Goal: Book appointment/travel/reservation

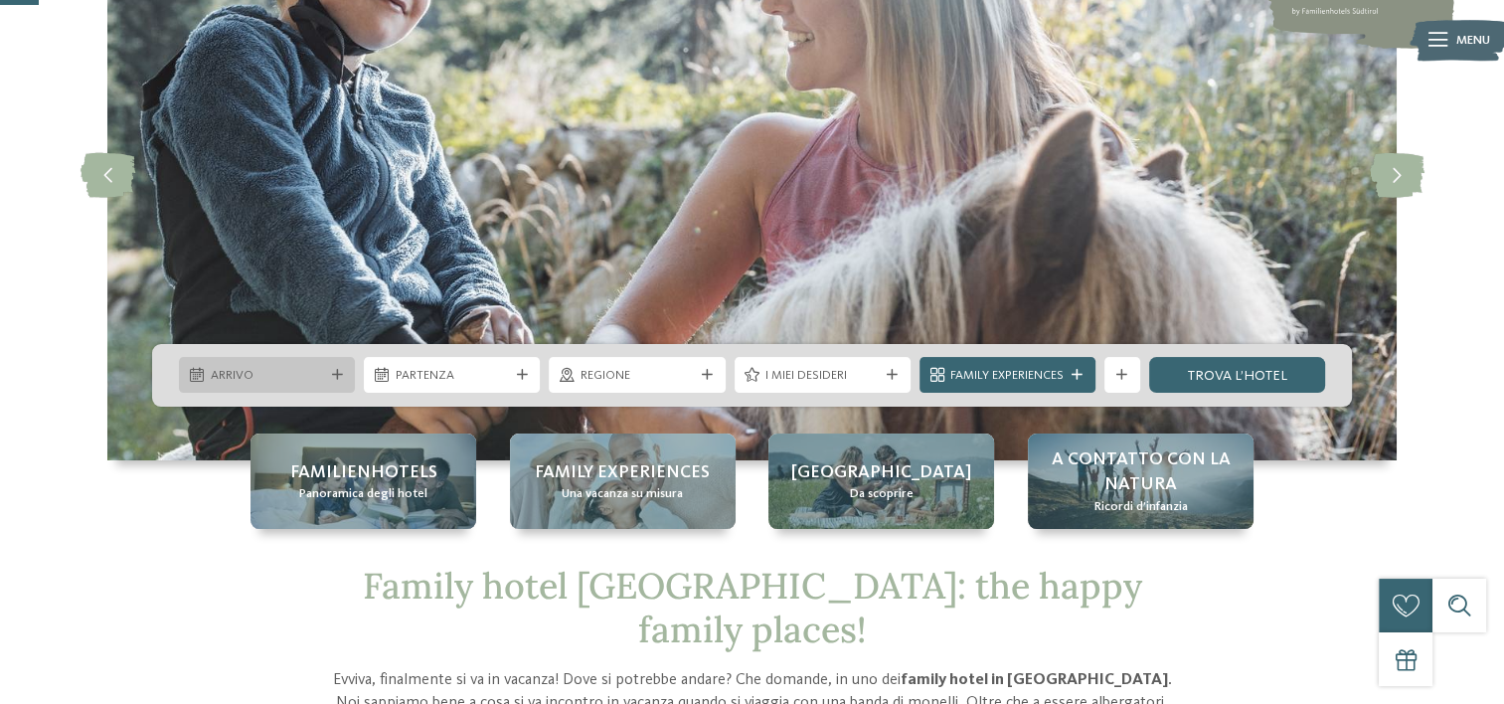
click at [230, 374] on span "Arrivo" at bounding box center [267, 376] width 113 height 18
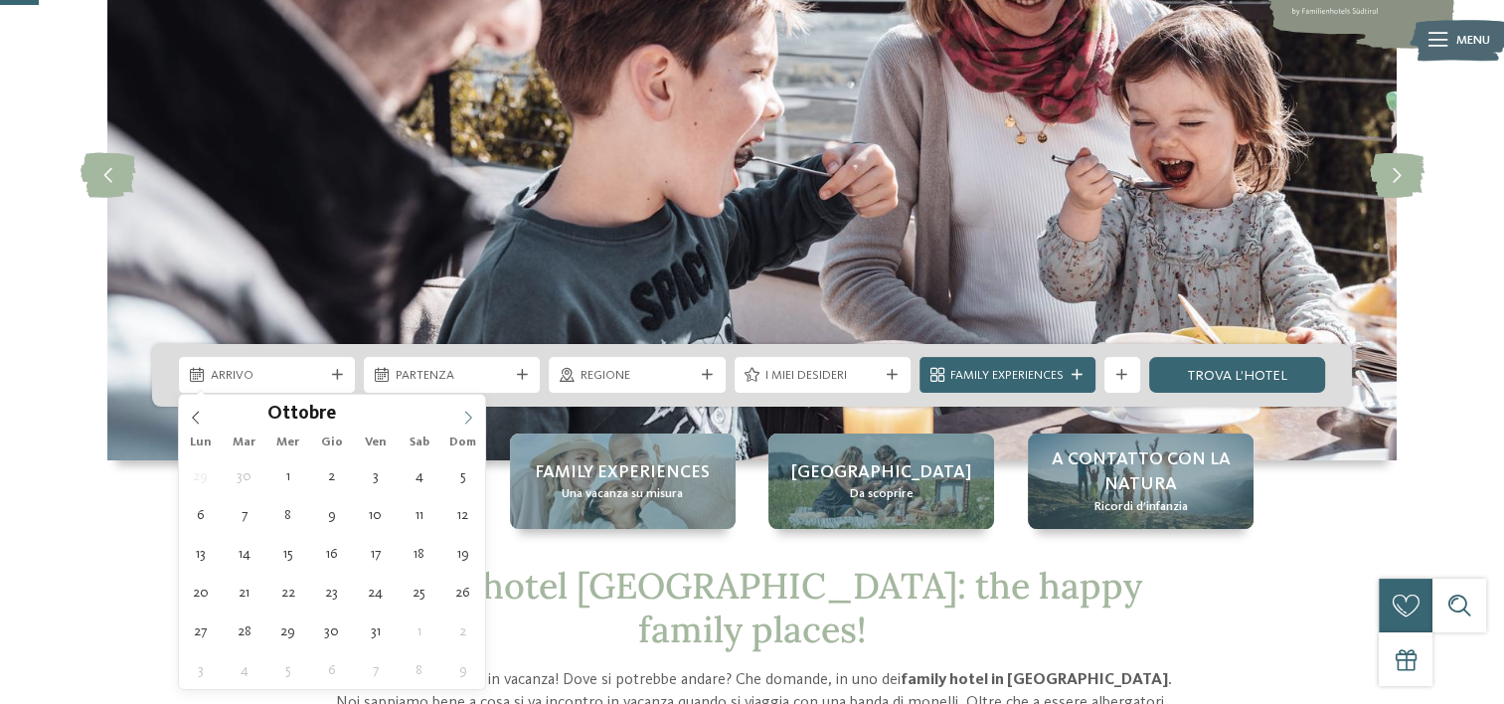
click at [469, 412] on icon at bounding box center [468, 417] width 14 height 14
click at [467, 413] on icon at bounding box center [468, 417] width 14 height 14
click at [466, 413] on icon at bounding box center [468, 417] width 14 height 14
type input "****"
click at [466, 413] on icon at bounding box center [468, 417] width 14 height 14
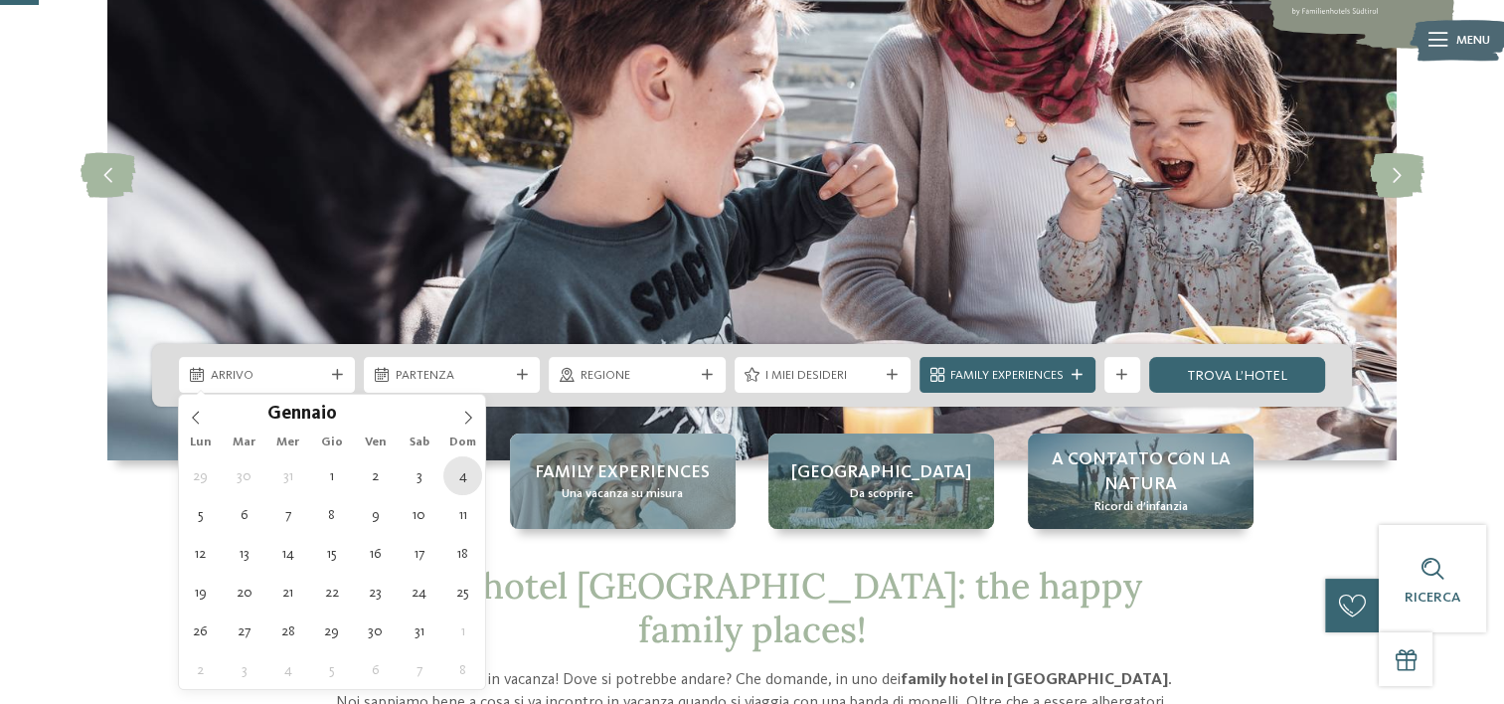
type div "04.01.2026"
type input "****"
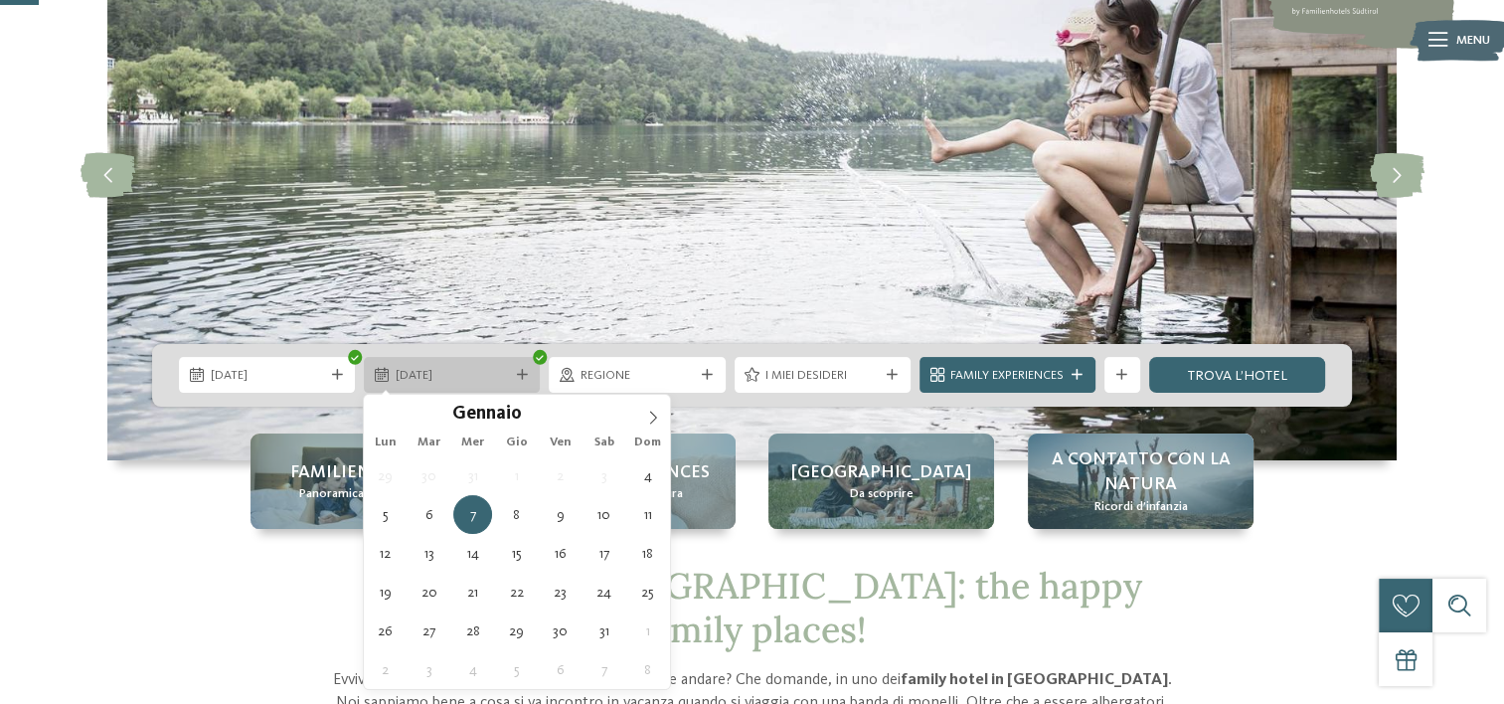
click at [521, 378] on icon at bounding box center [522, 375] width 11 height 11
type div "06.01.2026"
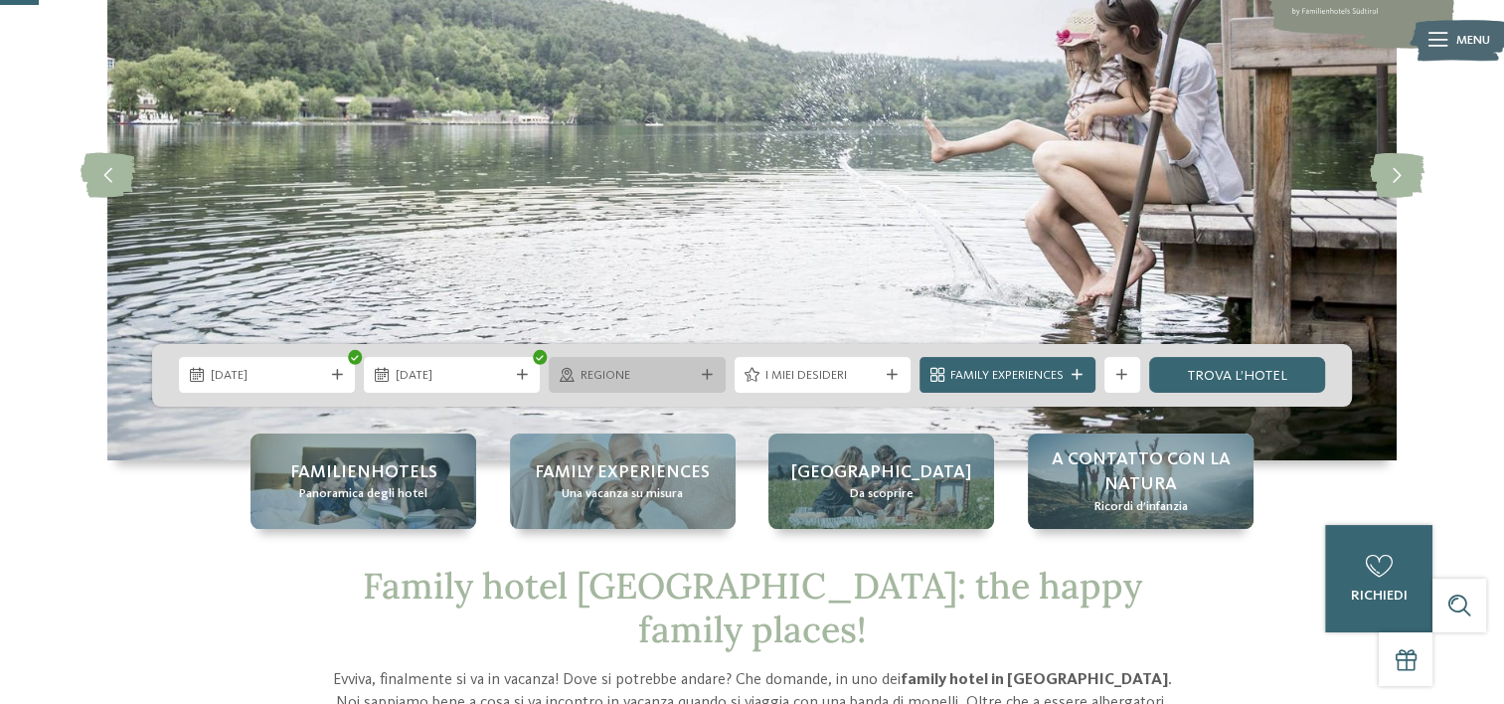
click at [704, 373] on icon at bounding box center [707, 375] width 11 height 11
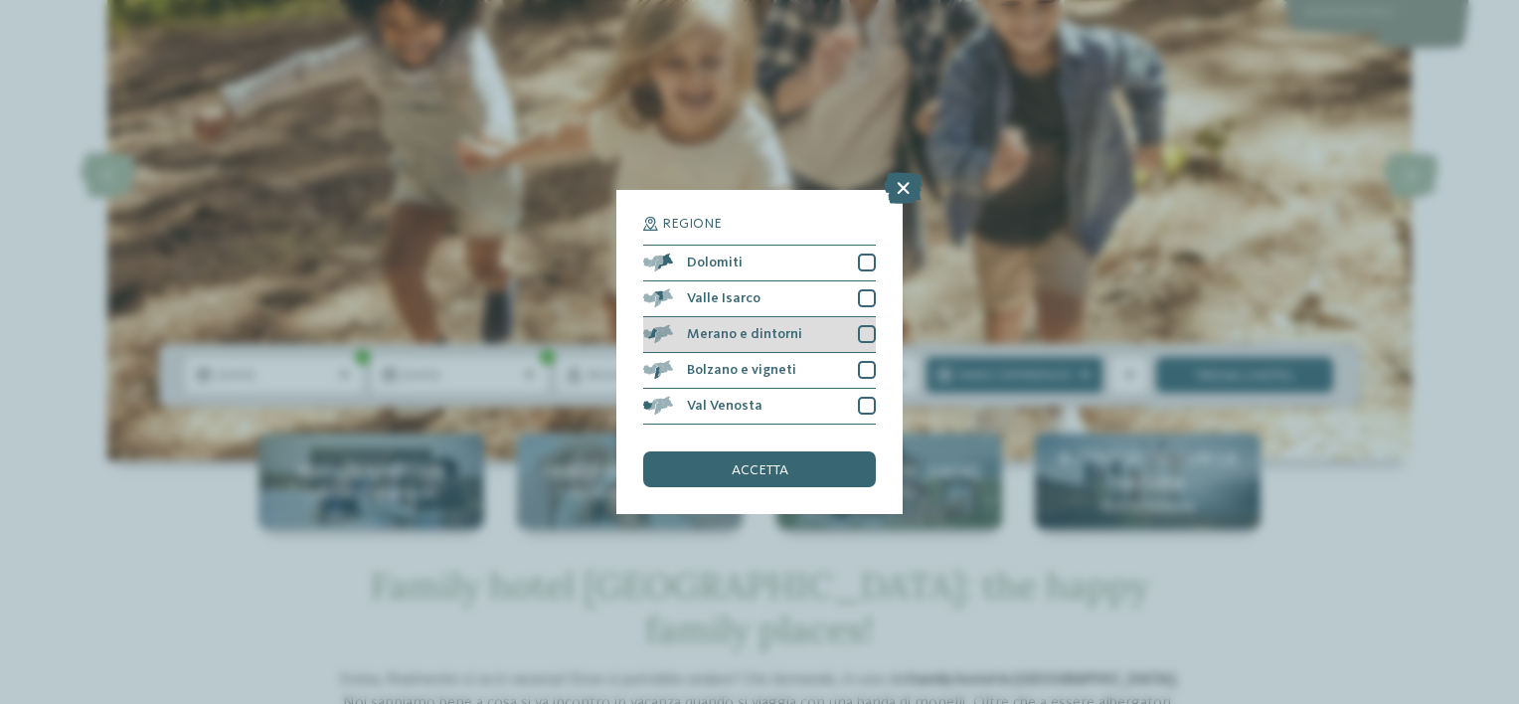
click at [871, 334] on div at bounding box center [867, 334] width 18 height 18
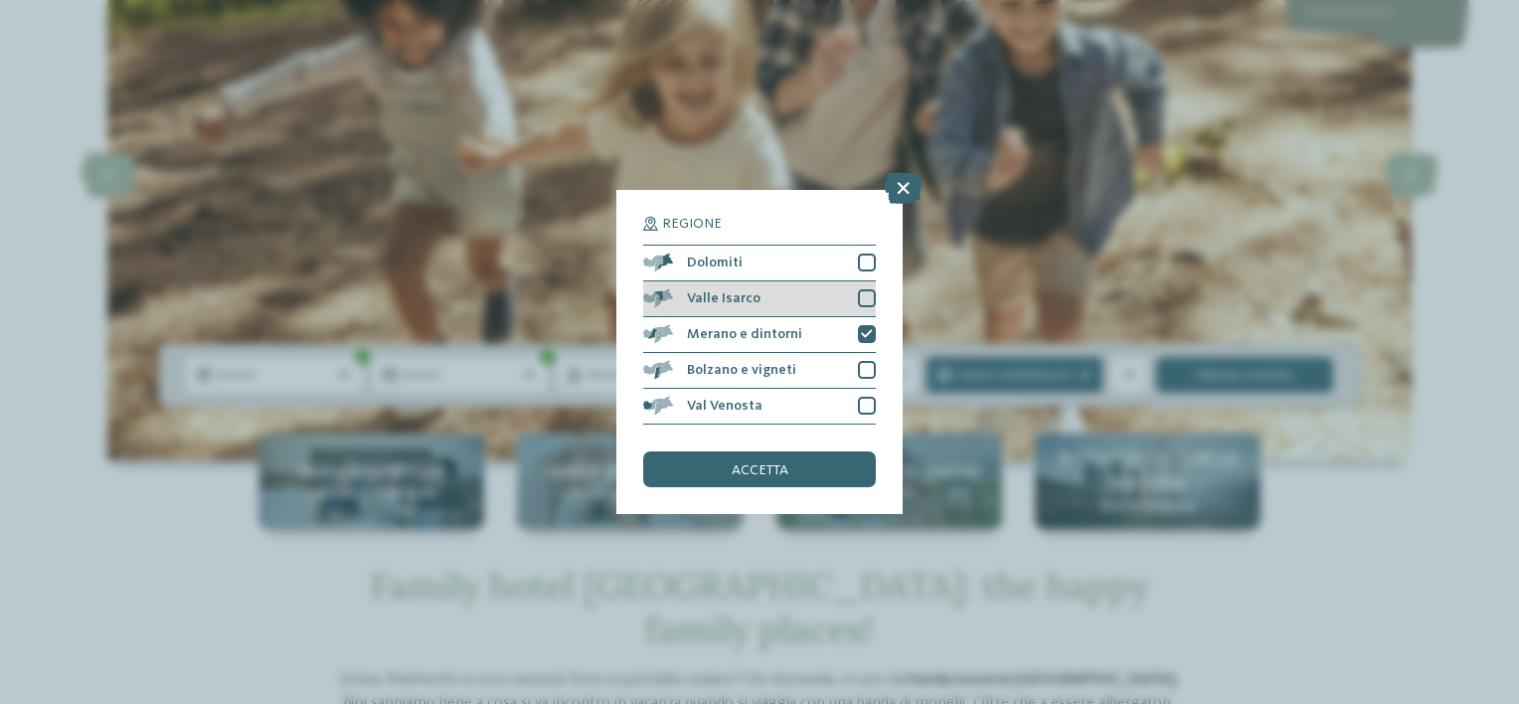
click at [865, 300] on div at bounding box center [867, 298] width 18 height 18
click at [866, 260] on div at bounding box center [867, 262] width 18 height 18
click at [795, 472] on div "accetta" at bounding box center [759, 469] width 233 height 36
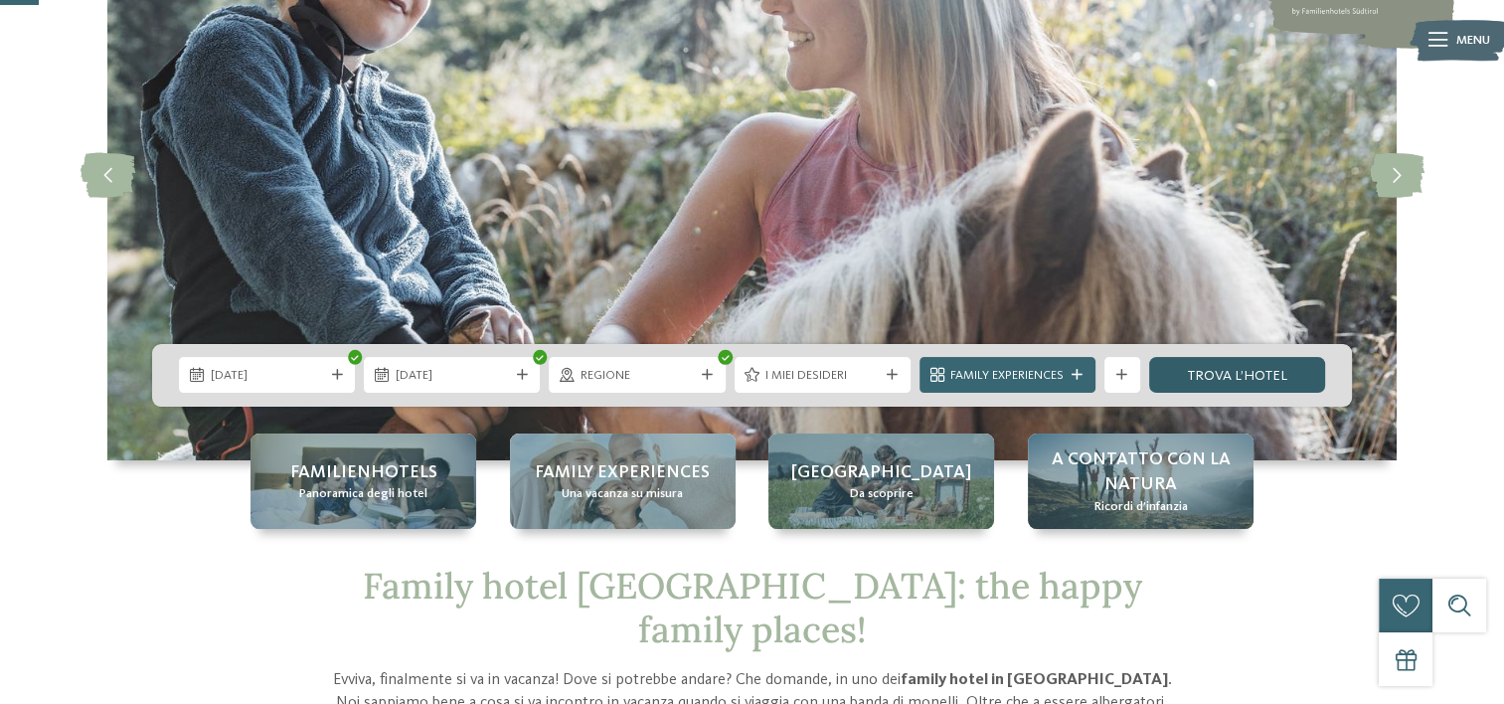
click at [1255, 372] on link "trova l’hotel" at bounding box center [1237, 375] width 176 height 36
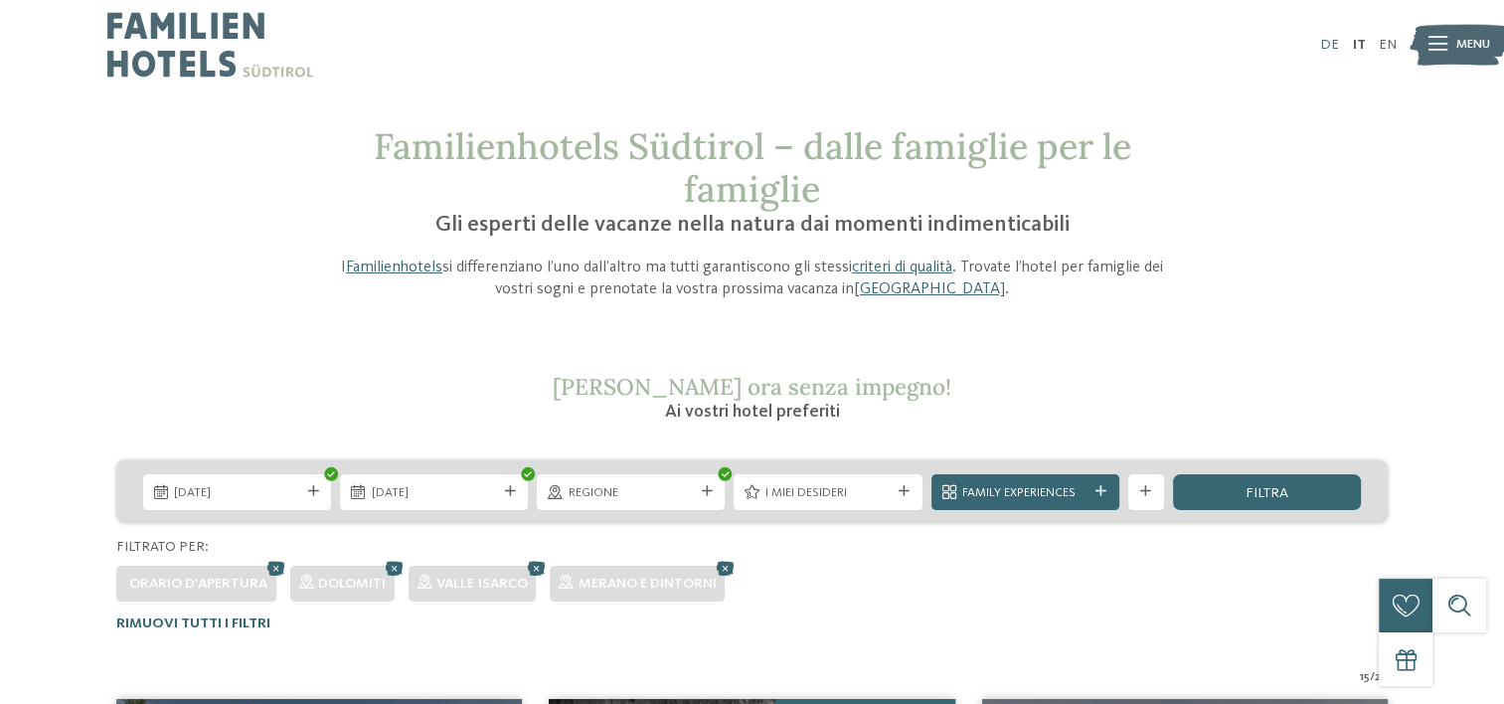
click at [1324, 40] on link "DE" at bounding box center [1329, 45] width 19 height 14
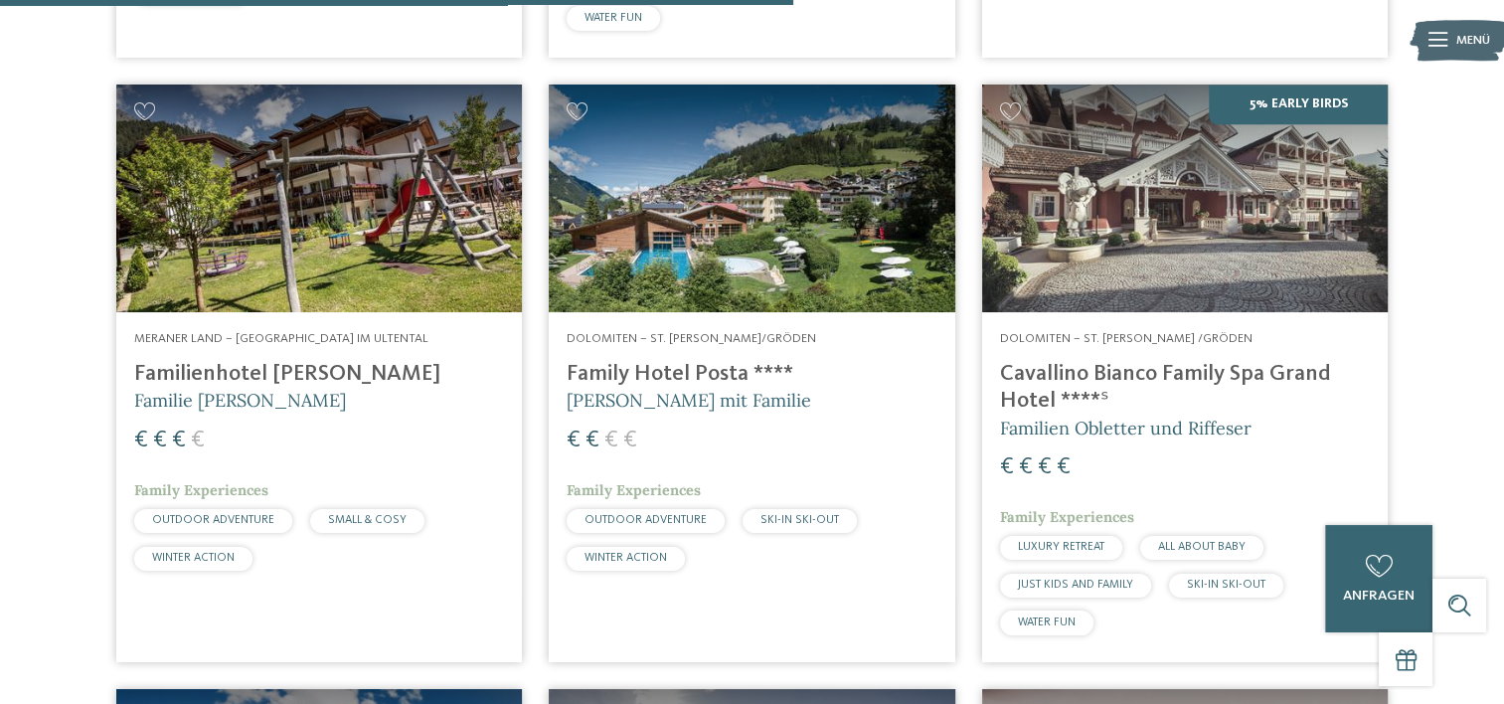
scroll to position [2399, 0]
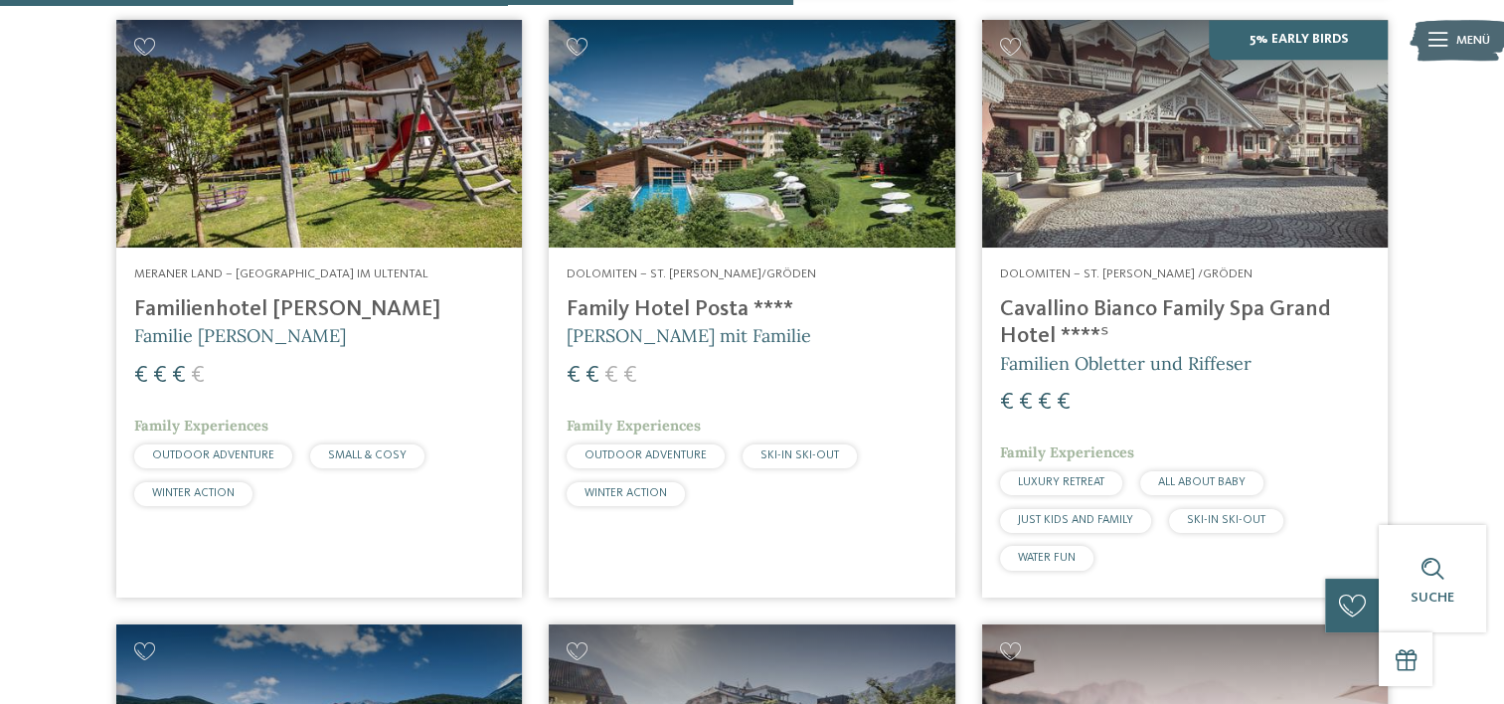
click at [239, 323] on h4 "Familienhotel [PERSON_NAME]" at bounding box center [319, 309] width 370 height 27
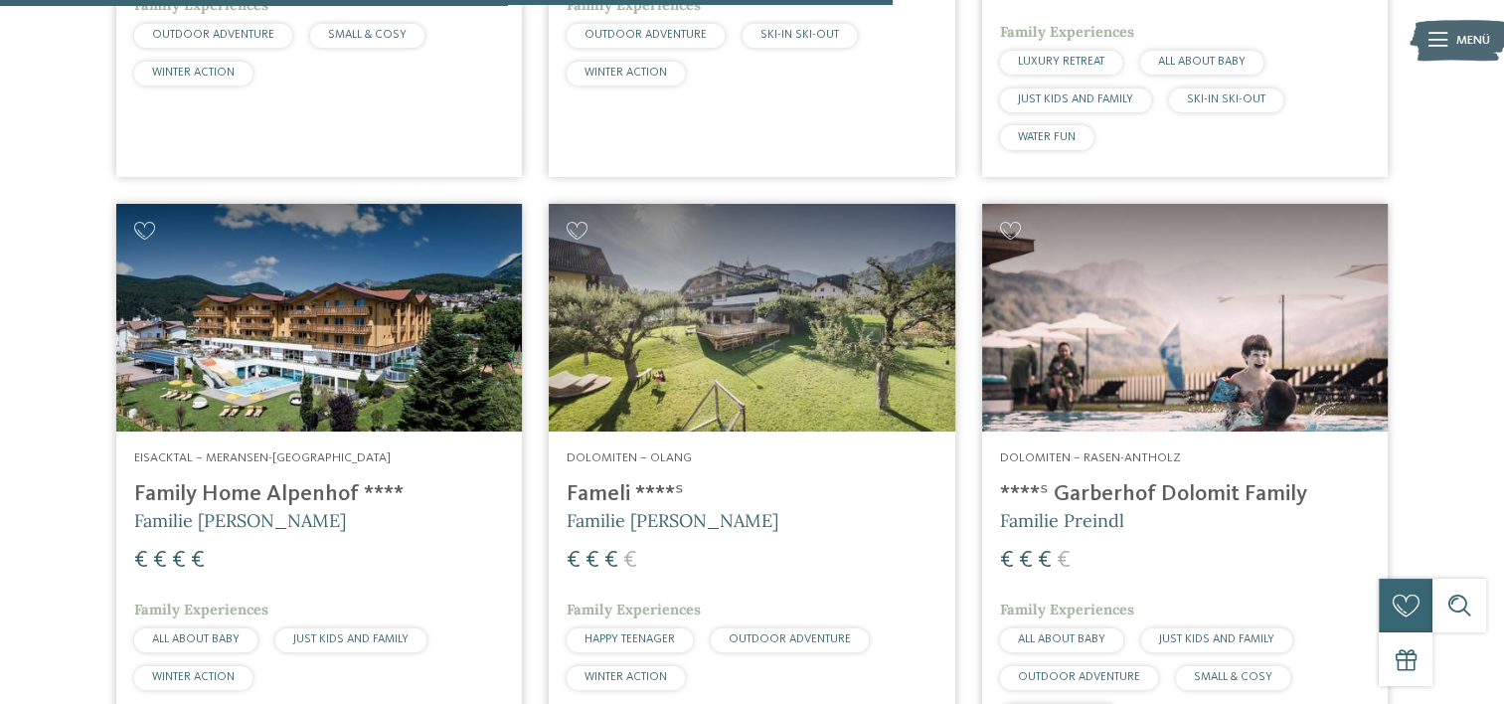
scroll to position [2995, 0]
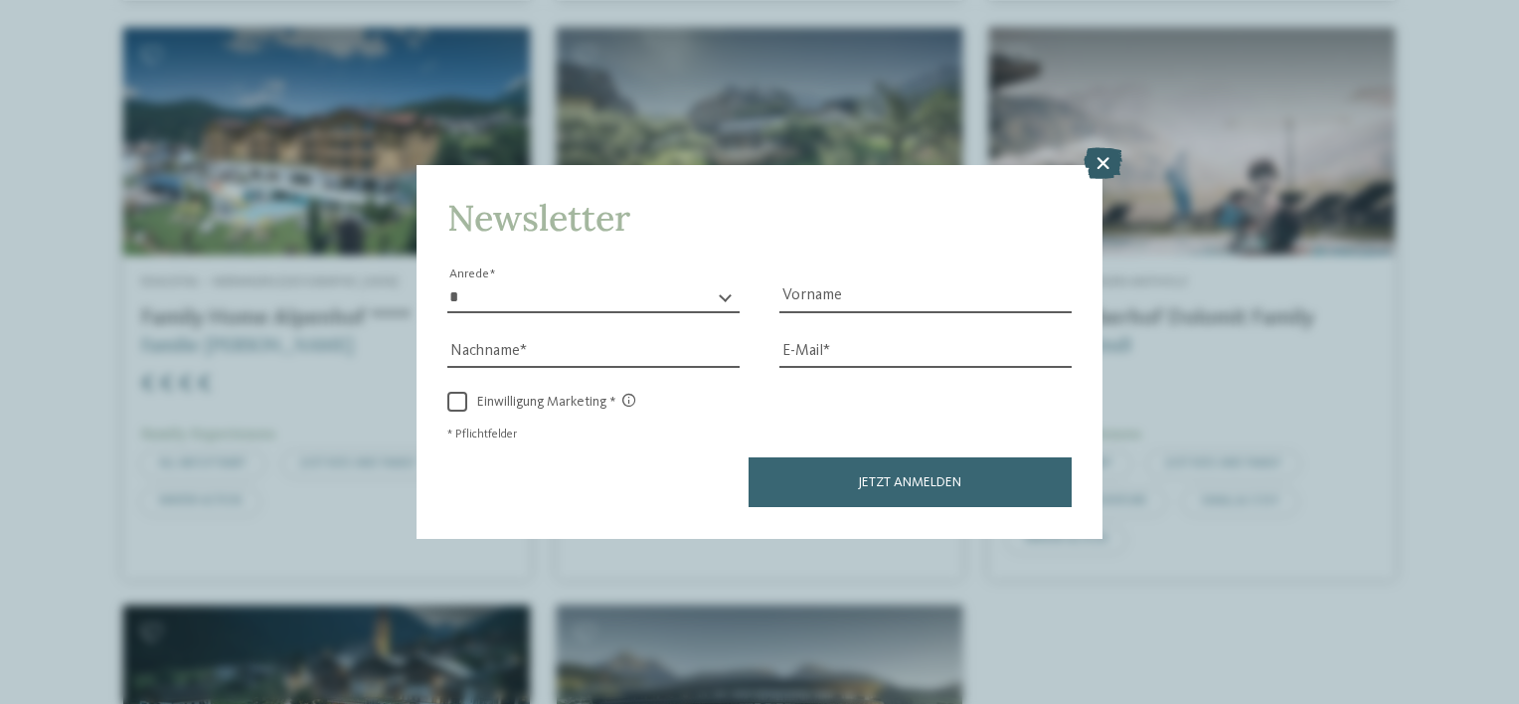
click at [1108, 164] on icon at bounding box center [1102, 164] width 39 height 32
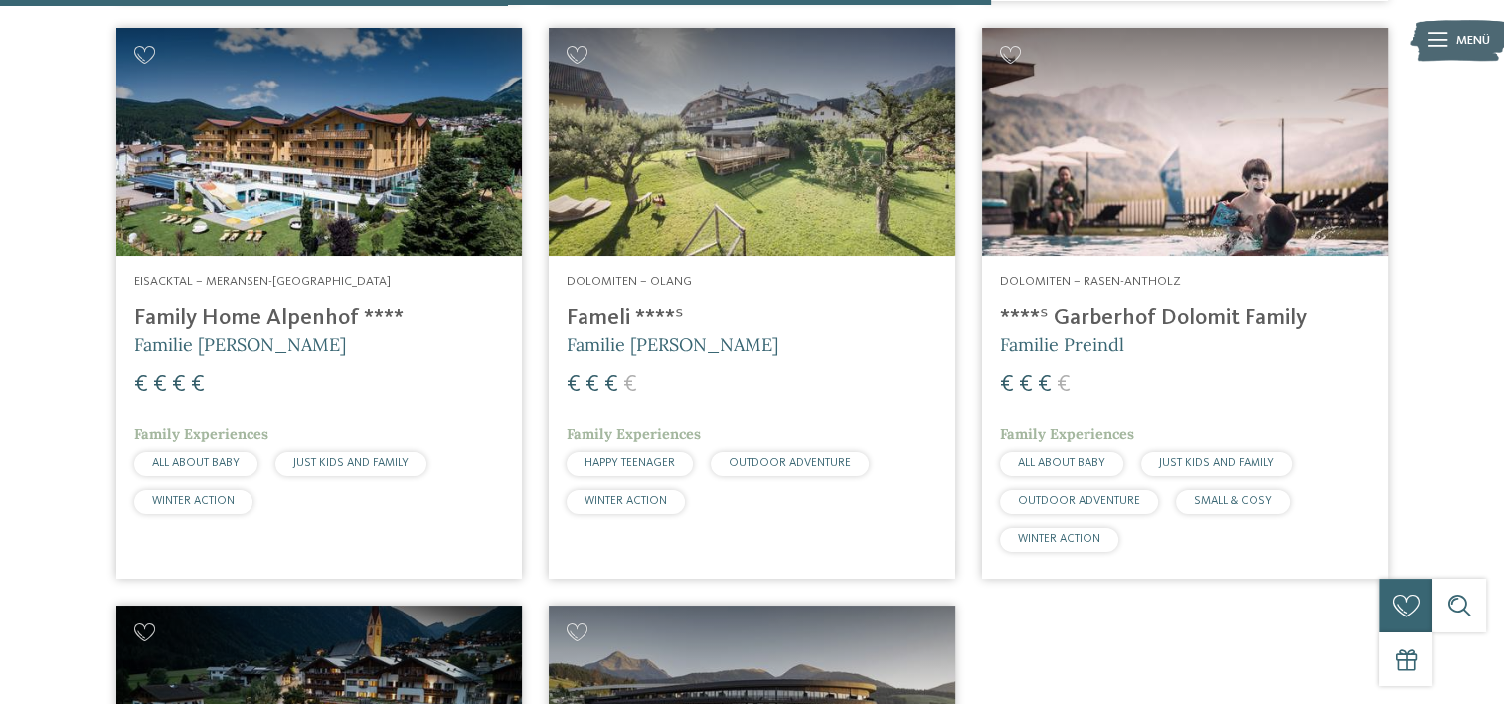
click at [600, 332] on h4 "Fameli ****ˢ" at bounding box center [751, 318] width 370 height 27
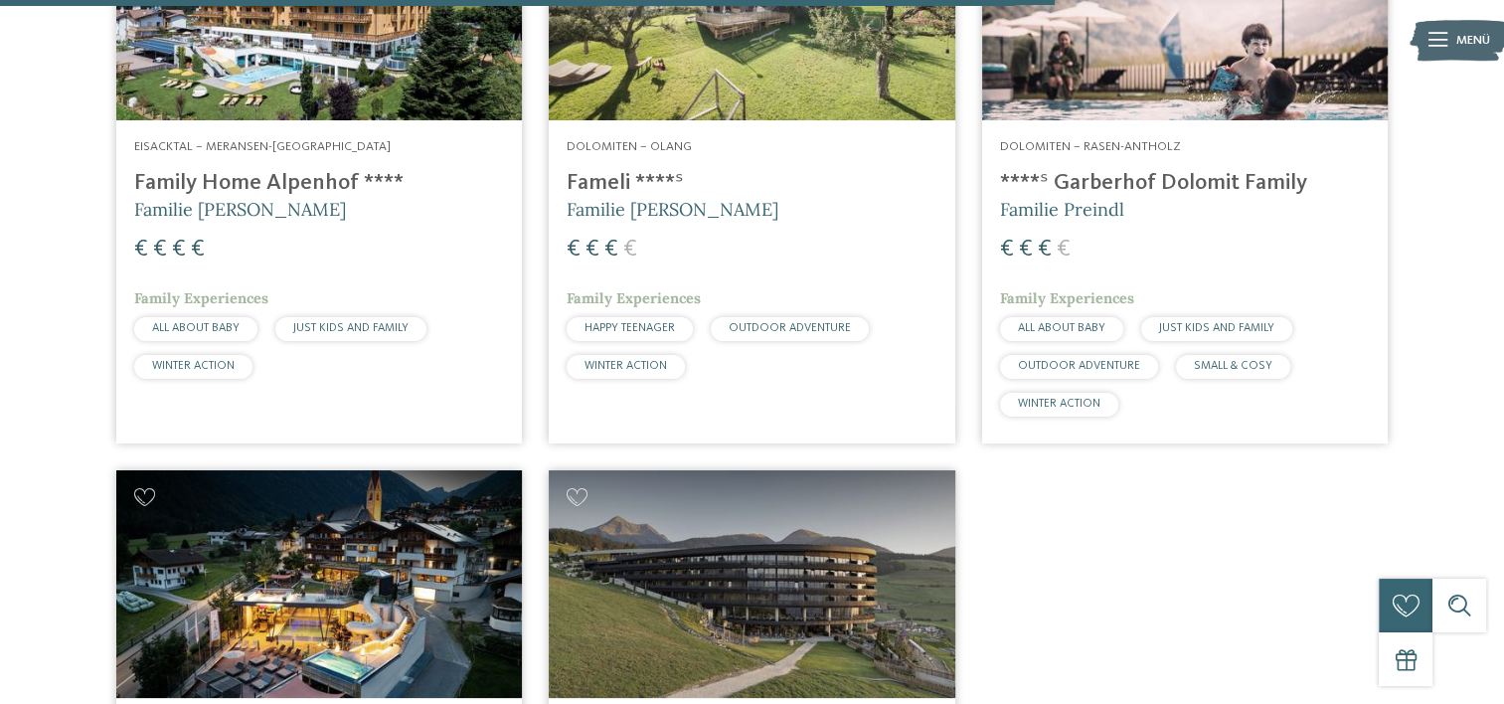
scroll to position [3194, 0]
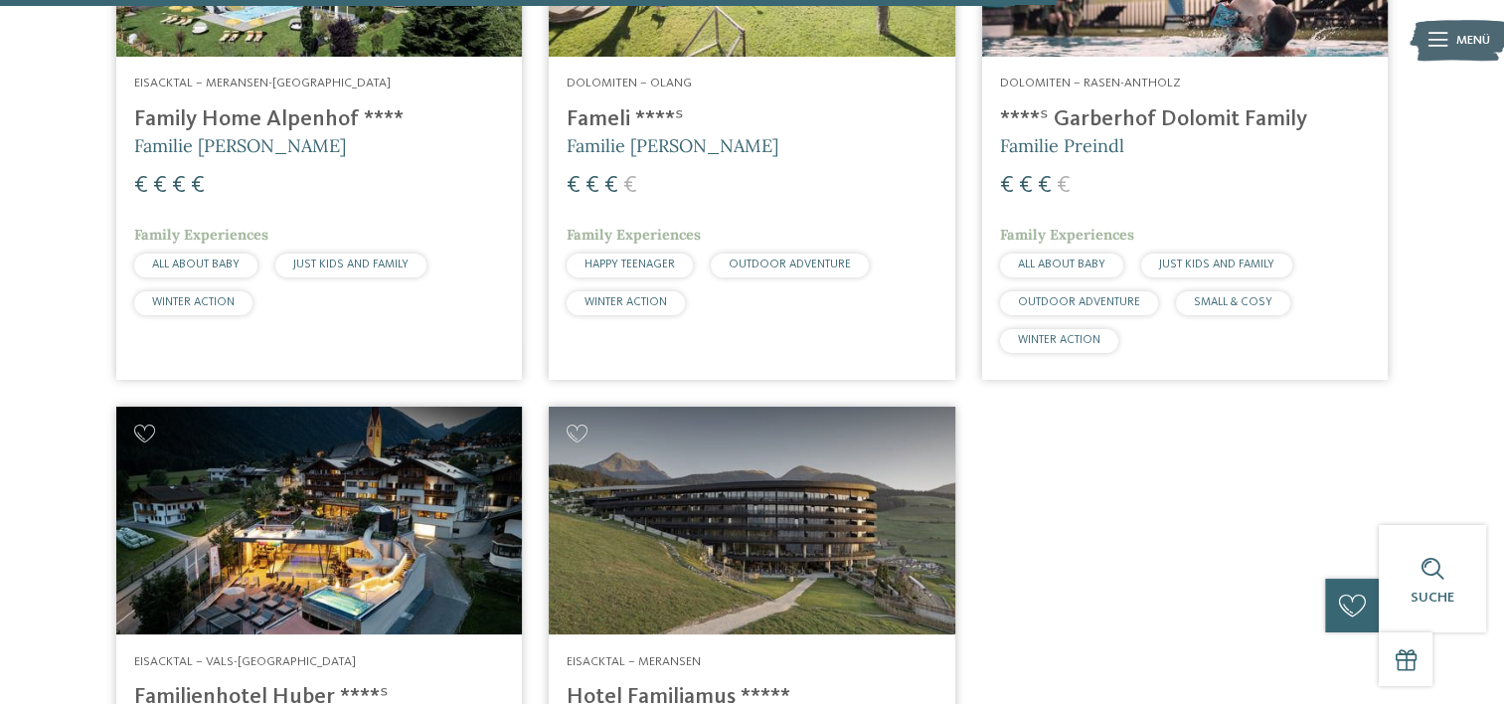
click at [1117, 133] on h4 "****ˢ Garberhof Dolomit Family" at bounding box center [1185, 119] width 370 height 27
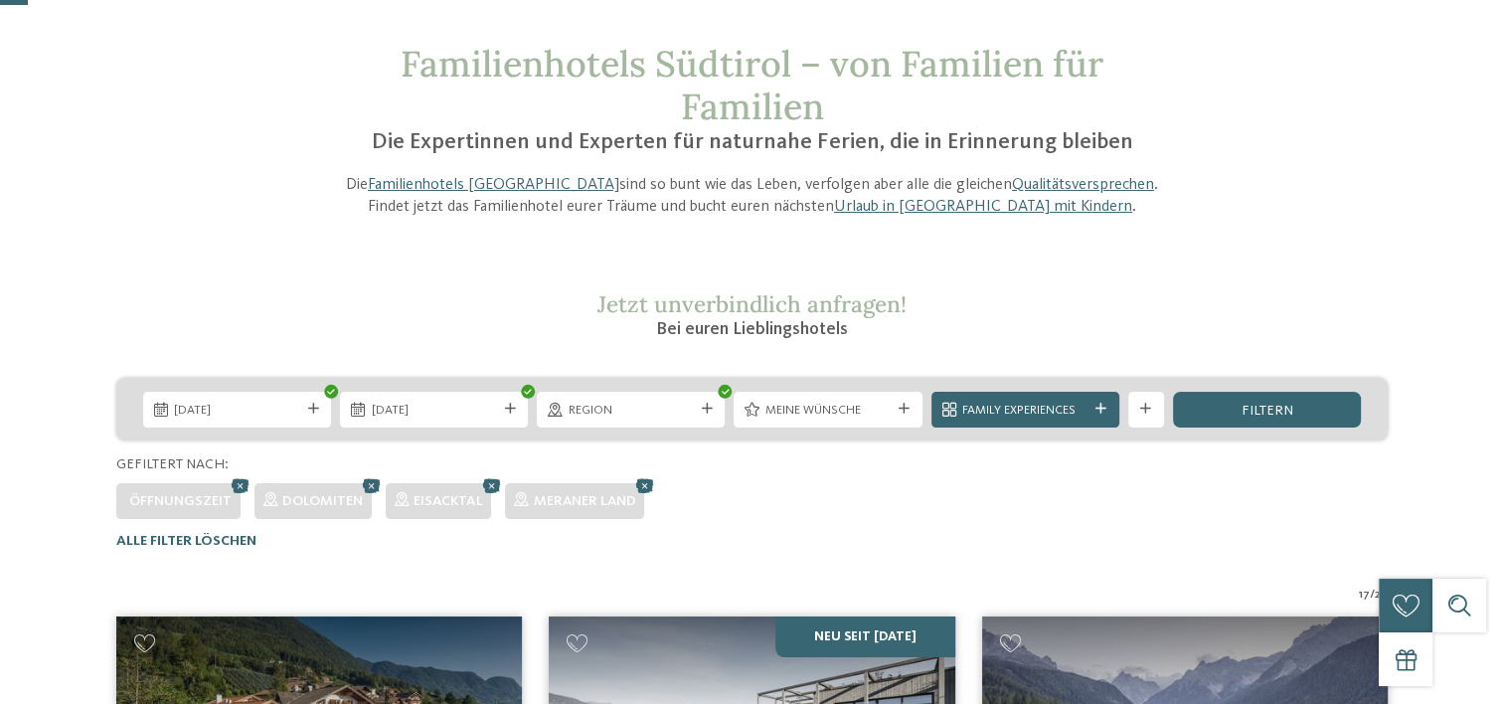
scroll to position [0, 0]
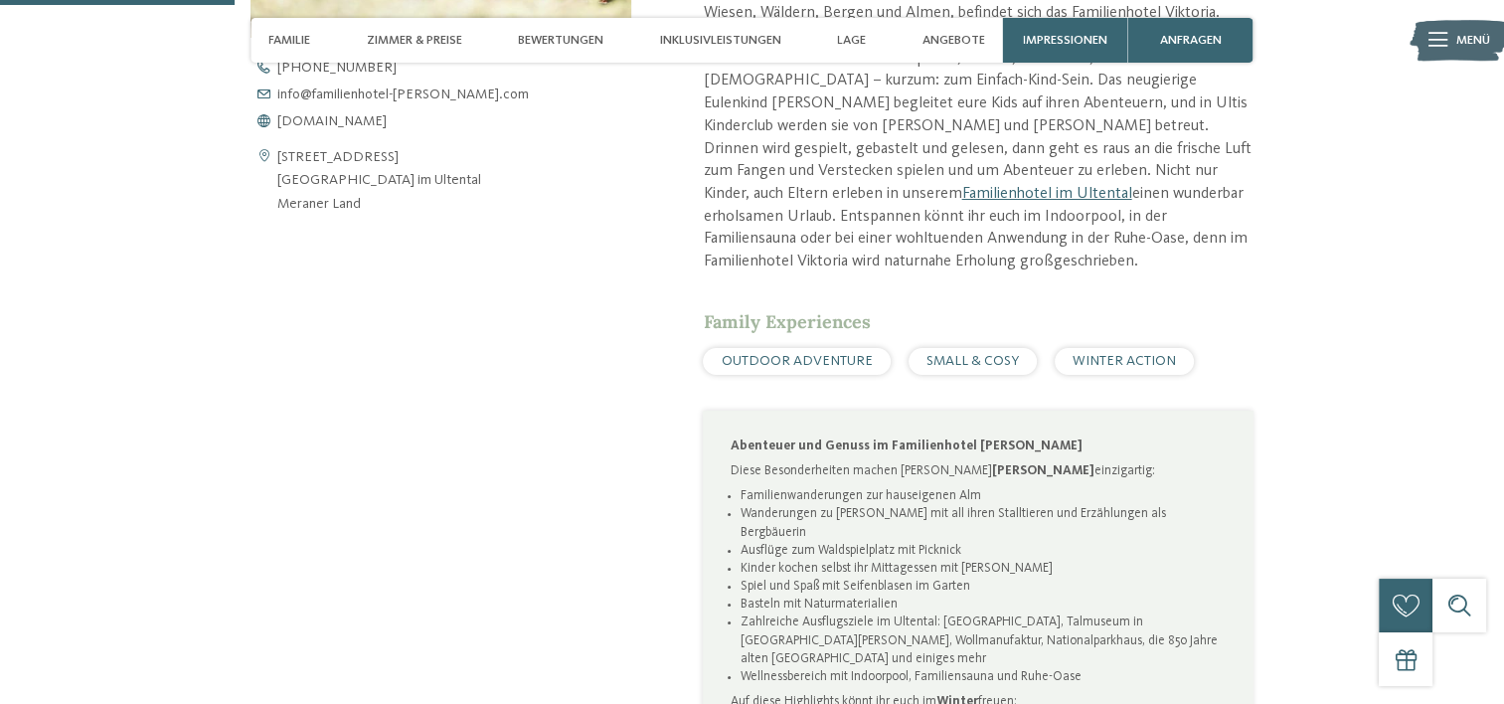
scroll to position [795, 0]
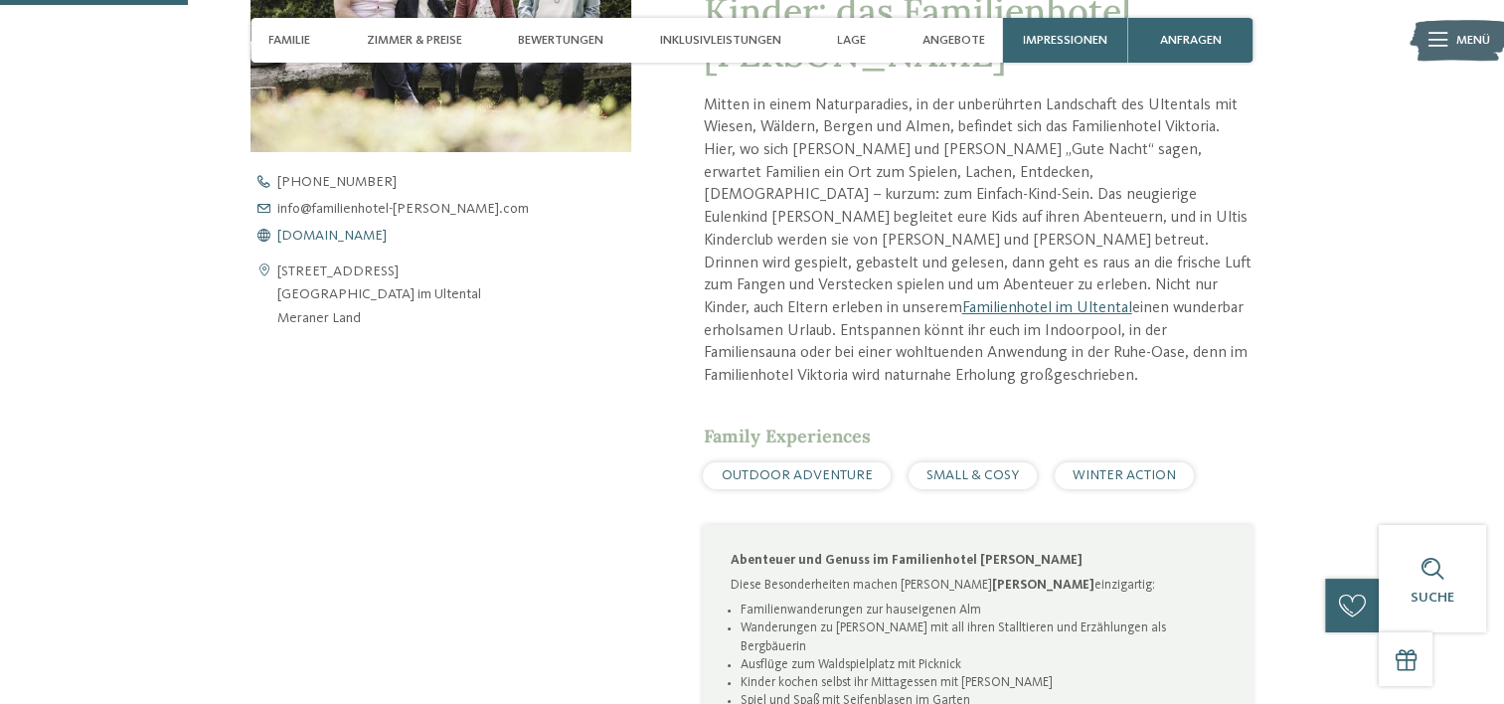
click at [307, 235] on span "www.familienhotel-viktoria.com" at bounding box center [331, 236] width 109 height 14
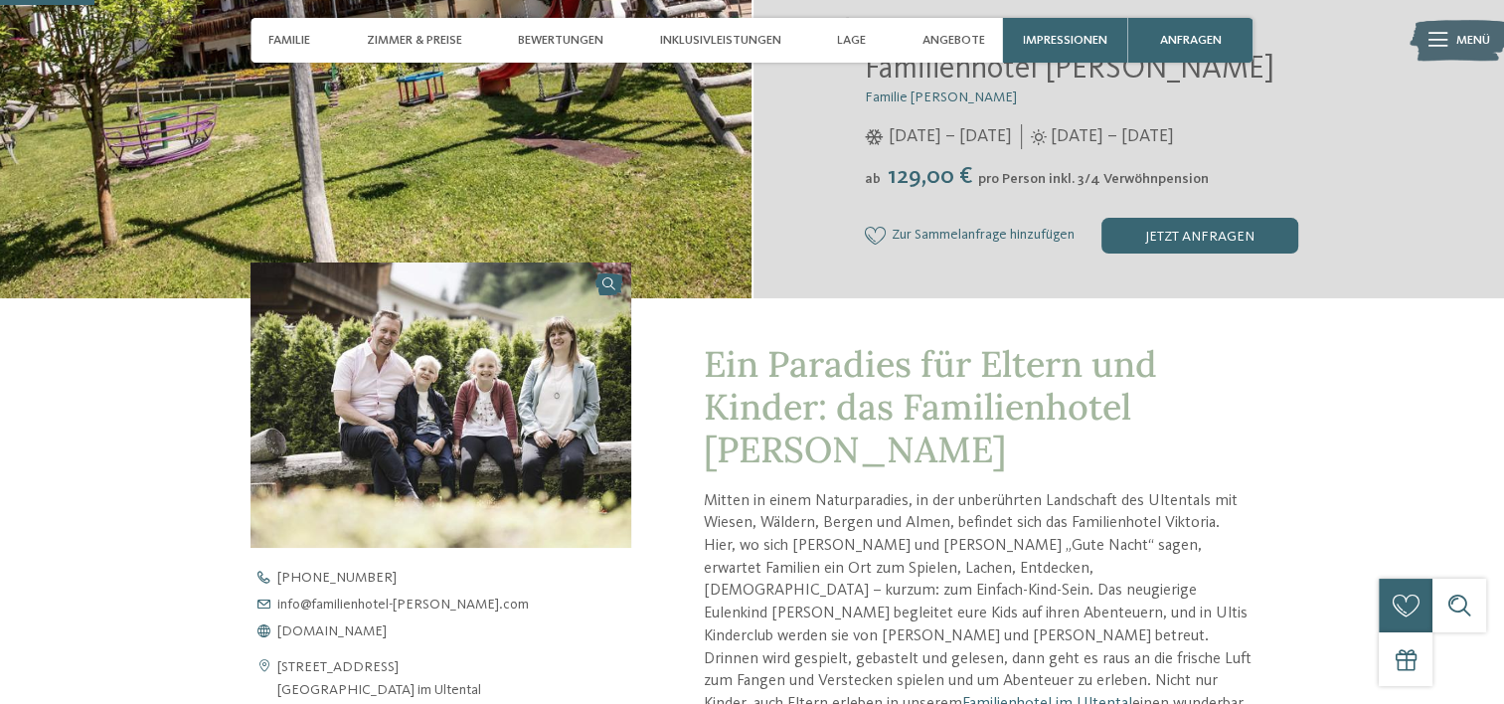
scroll to position [398, 0]
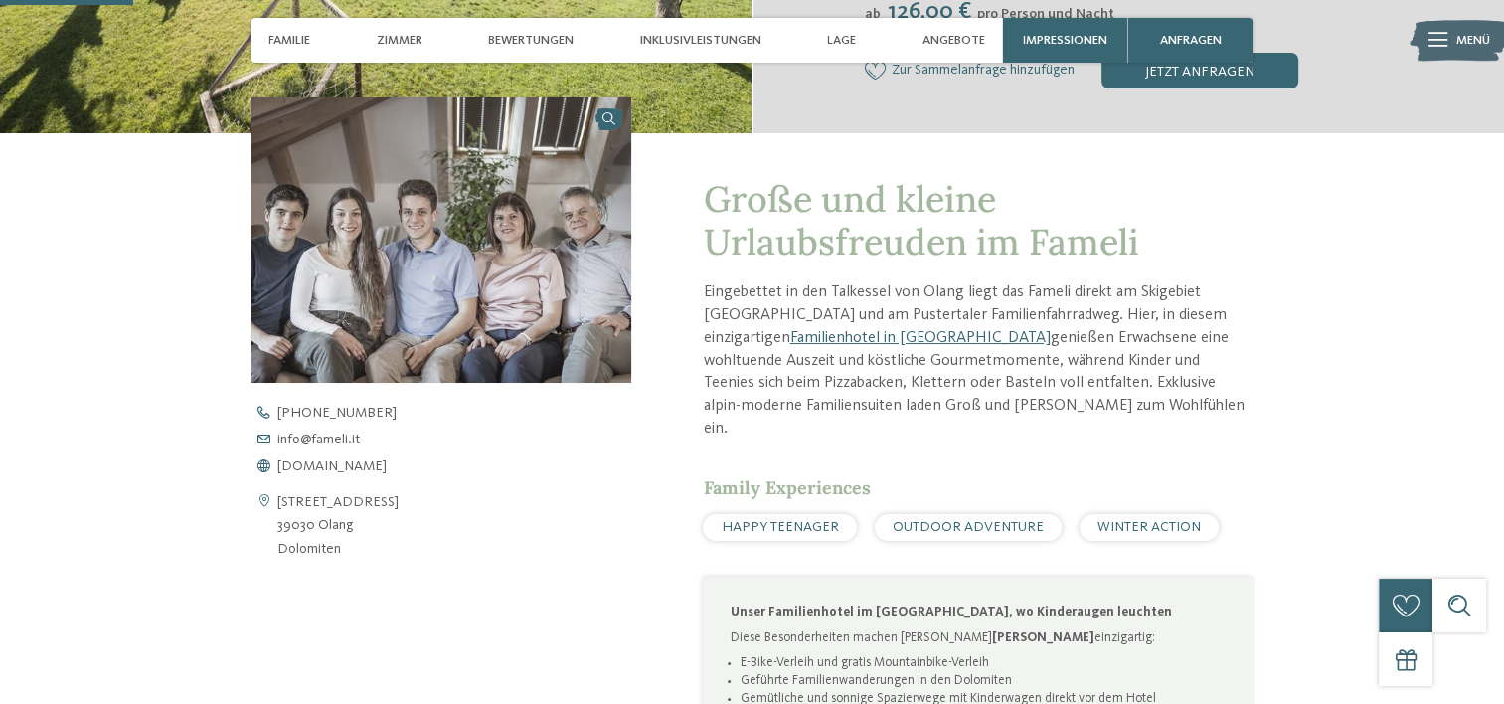
scroll to position [596, 0]
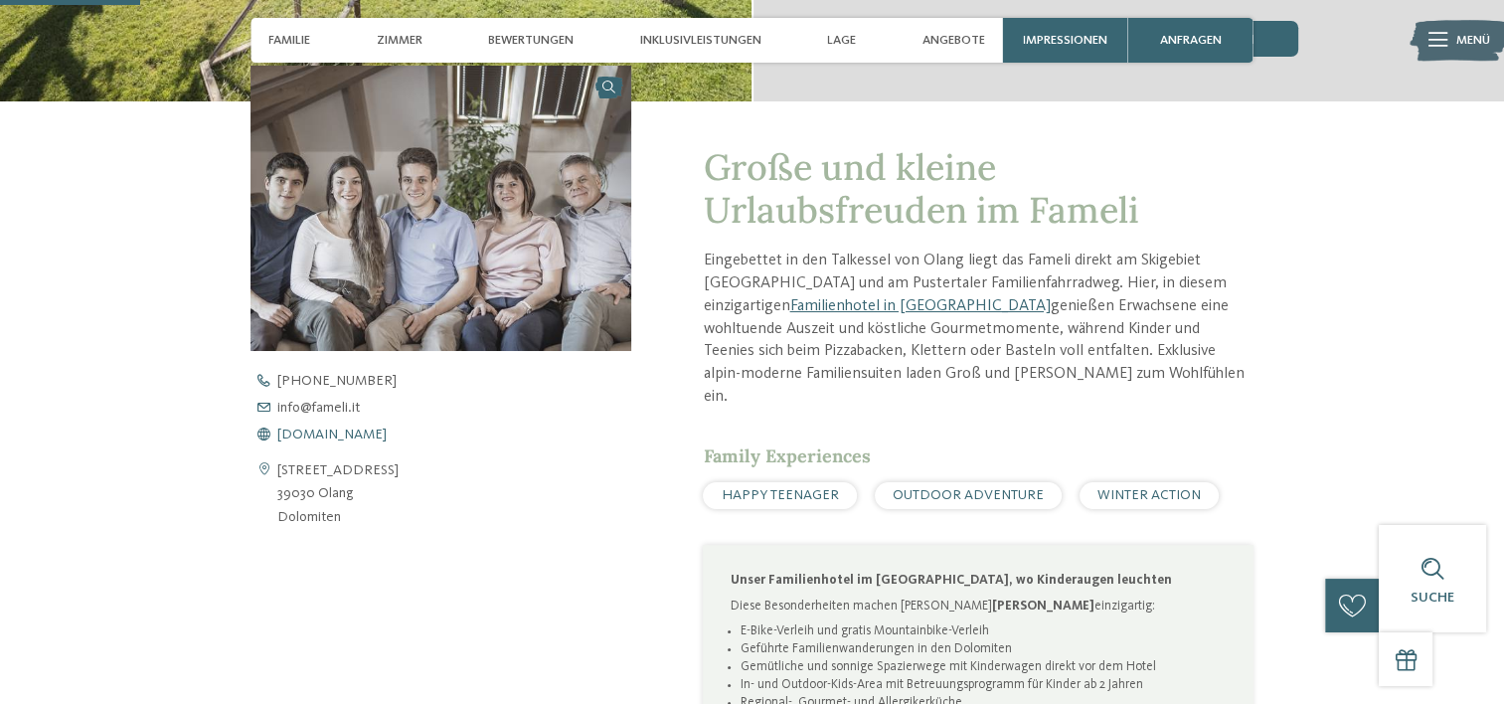
click at [329, 428] on span "www.fameli.it" at bounding box center [331, 434] width 109 height 14
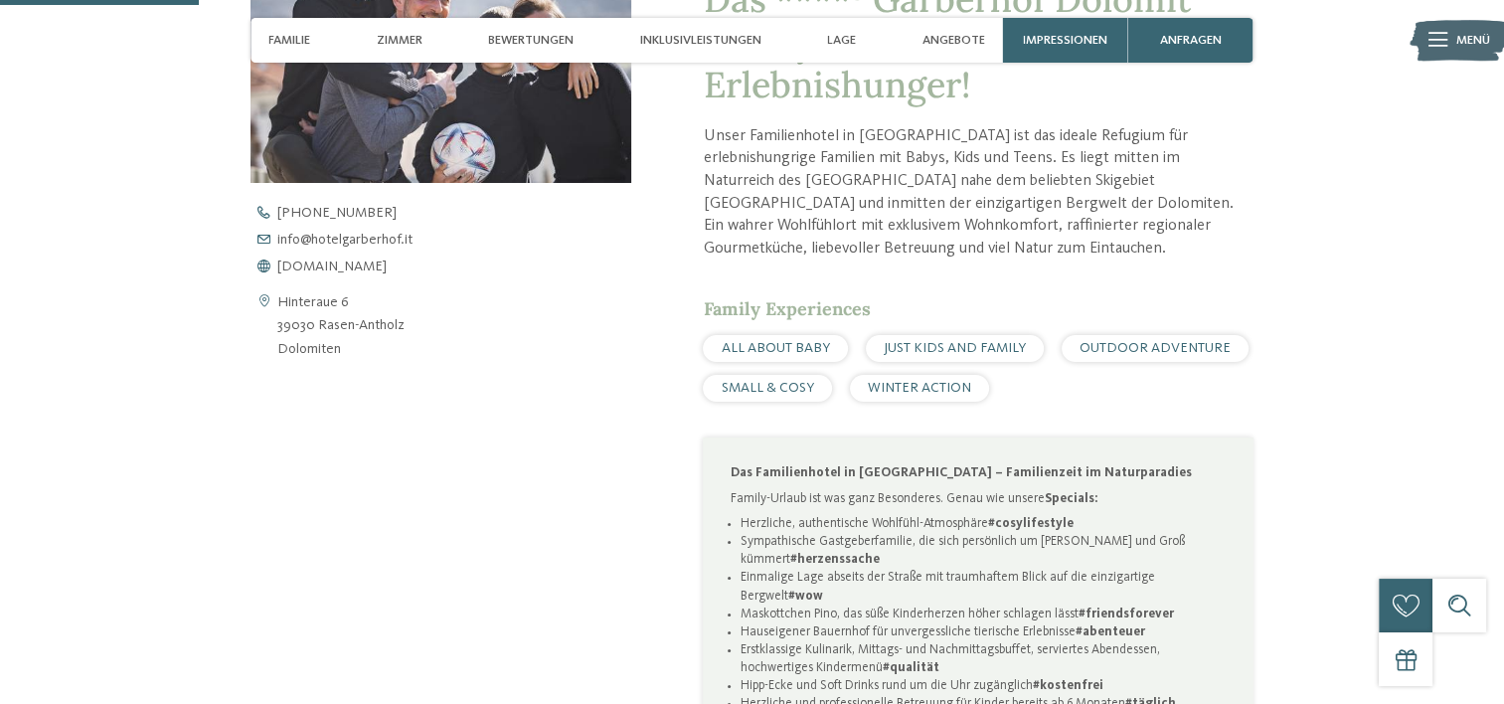
scroll to position [696, 0]
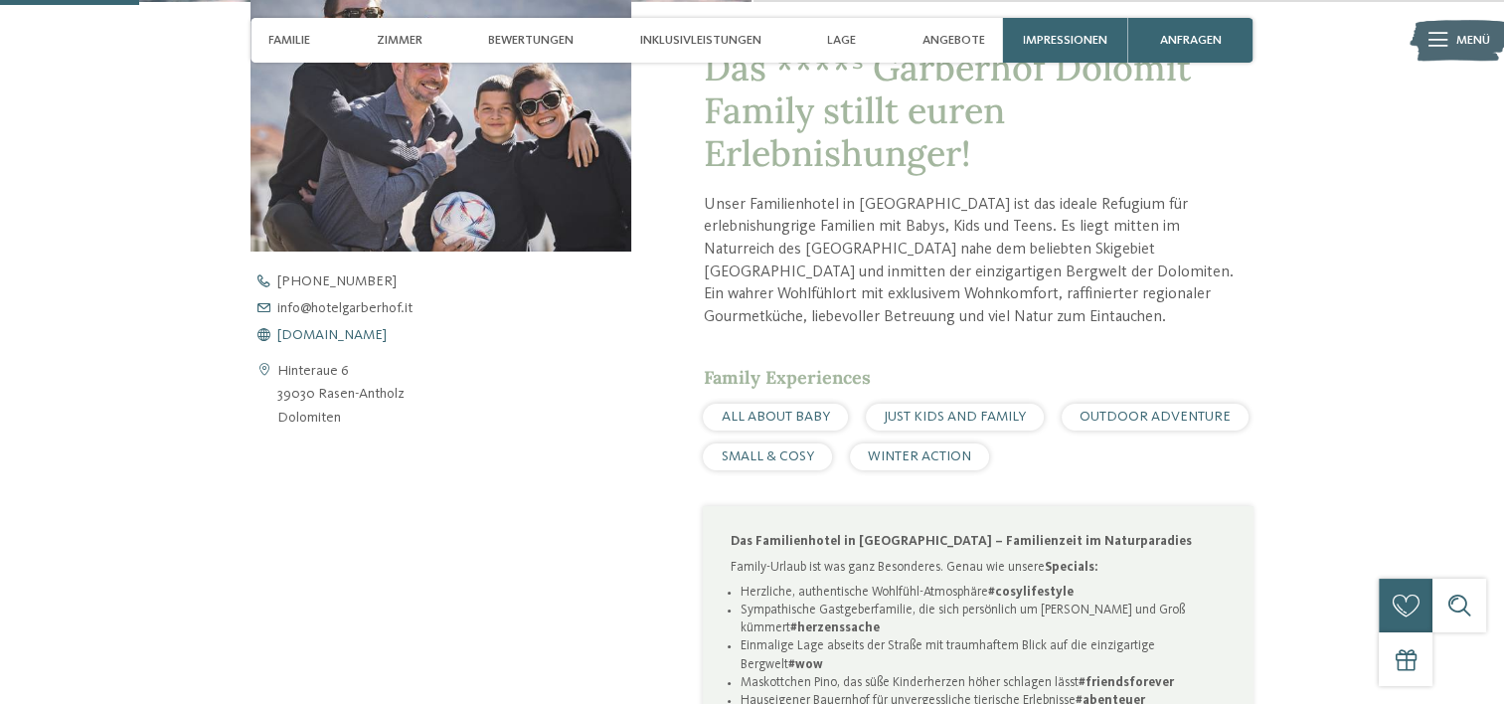
click at [333, 334] on span "[DOMAIN_NAME]" at bounding box center [331, 335] width 109 height 14
